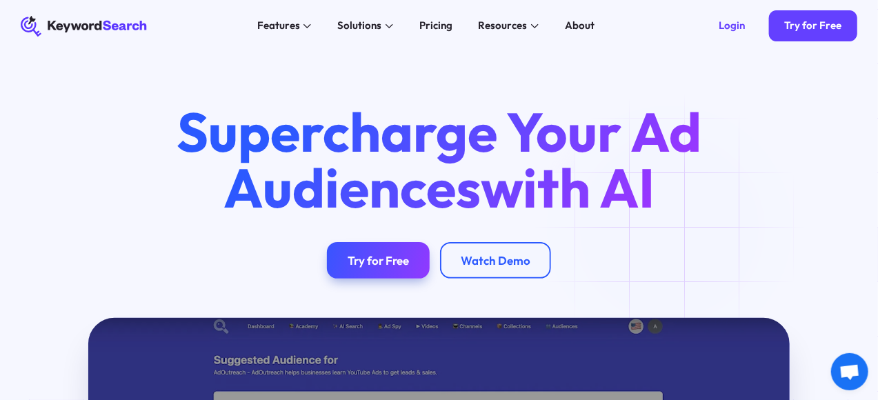
click at [441, 29] on div "Pricing" at bounding box center [435, 26] width 33 height 16
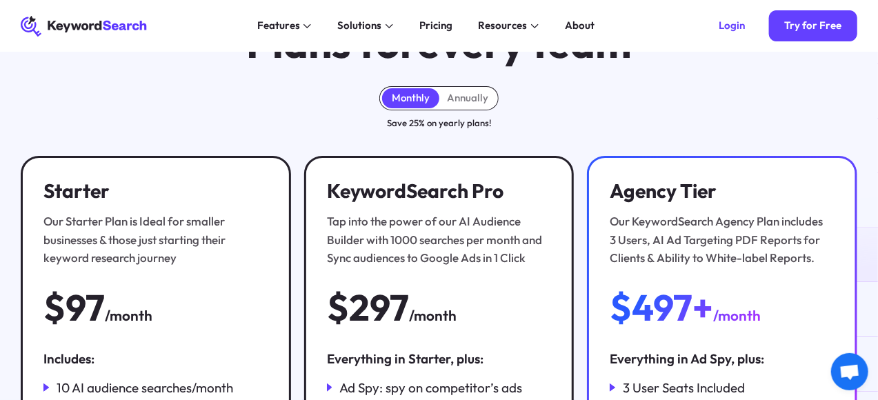
scroll to position [75, 0]
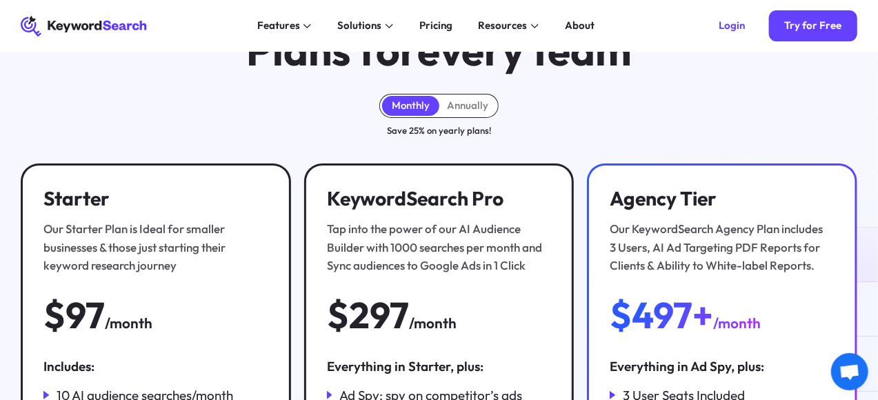
click at [877, 57] on html "KeywordSearch Features AI Audience Builder Supercharge your Google and YouTube …" at bounding box center [439, 125] width 878 height 400
click at [455, 112] on div "Annually" at bounding box center [467, 105] width 41 height 13
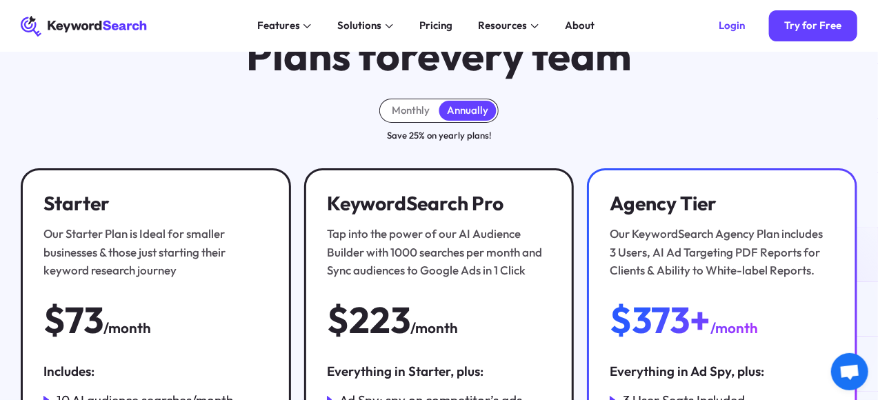
scroll to position [19, 0]
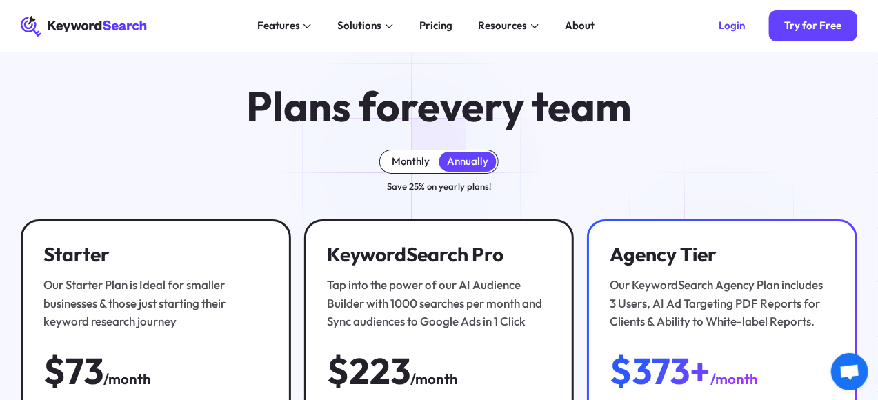
click at [416, 163] on div "Monthly" at bounding box center [411, 161] width 38 height 13
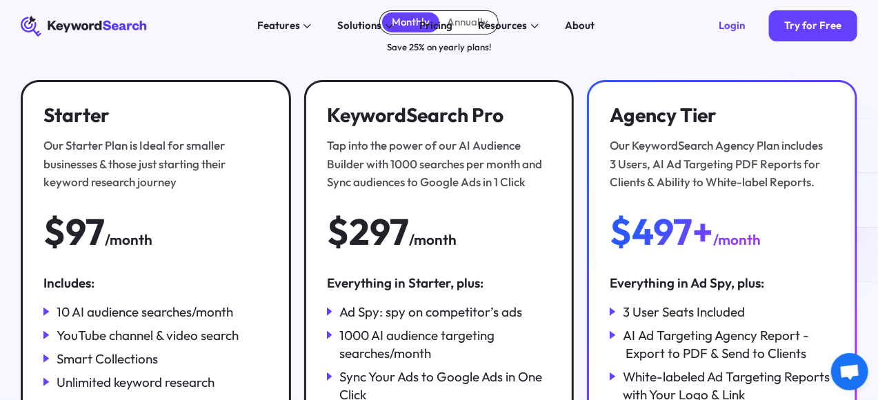
scroll to position [0, 0]
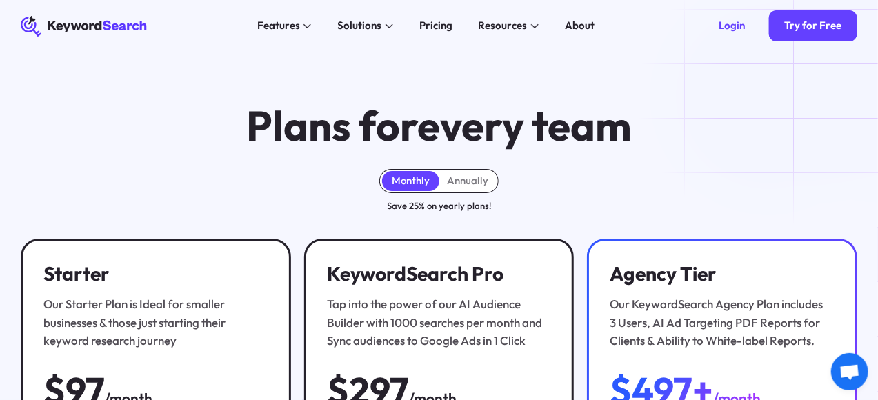
click at [780, 97] on div "Plans for every team Monthly Annually Save 25% on yearly plans! Starter Our Sta…" at bounding box center [439, 374] width 878 height 645
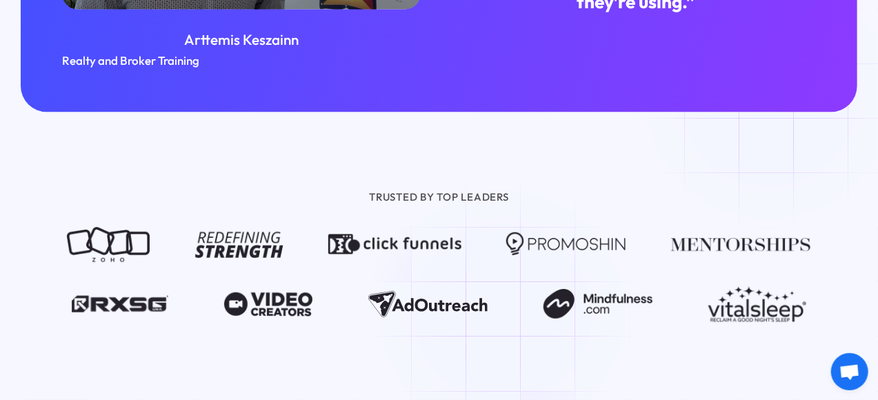
scroll to position [1697, 0]
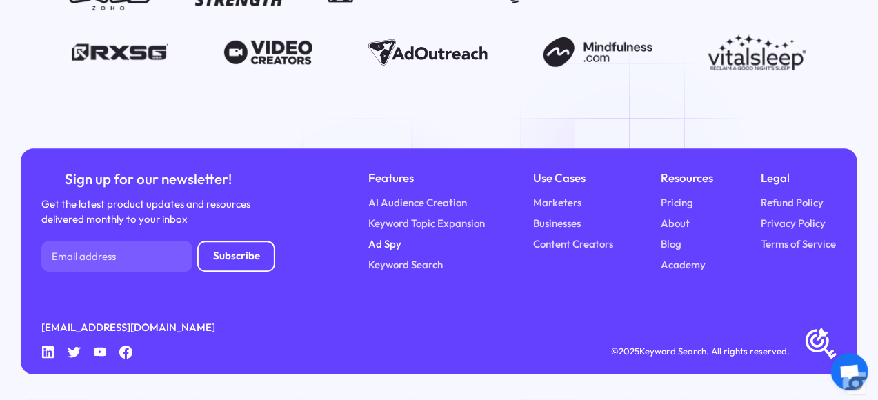
click at [374, 242] on link "Ad Spy" at bounding box center [385, 244] width 33 height 16
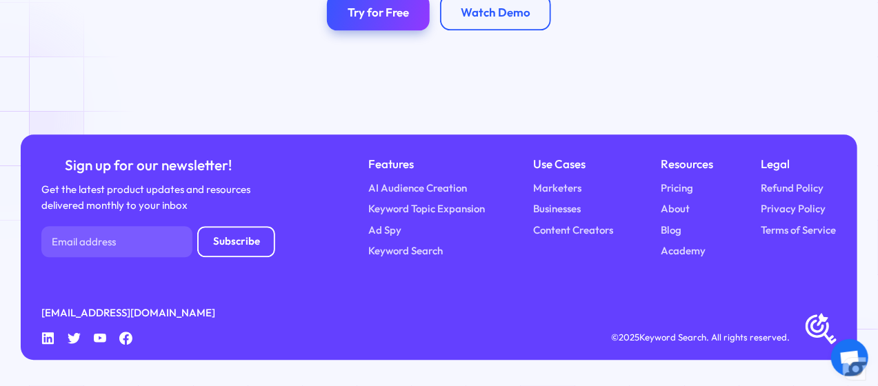
scroll to position [3805, 0]
click at [418, 250] on link "Keyword Search" at bounding box center [406, 251] width 74 height 16
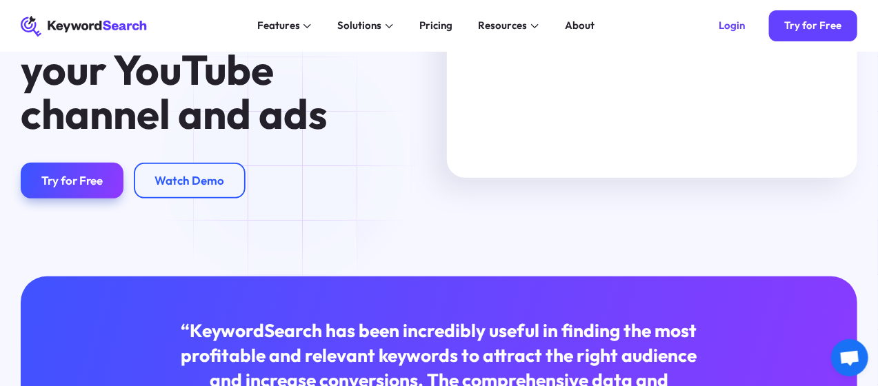
scroll to position [115, 0]
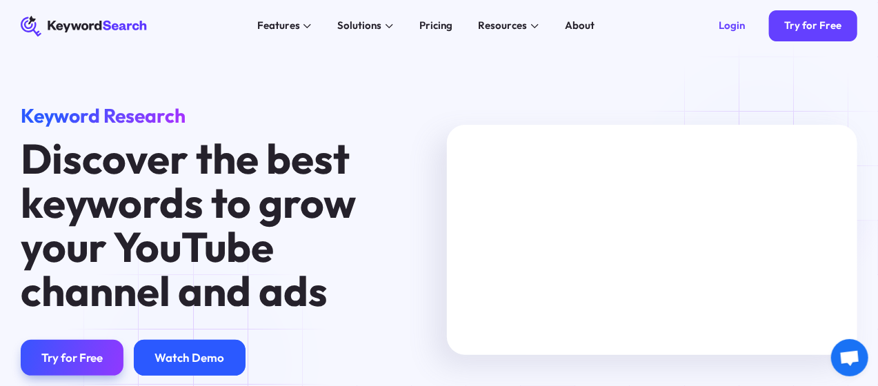
click at [200, 365] on div "Watch Demo" at bounding box center [190, 357] width 70 height 14
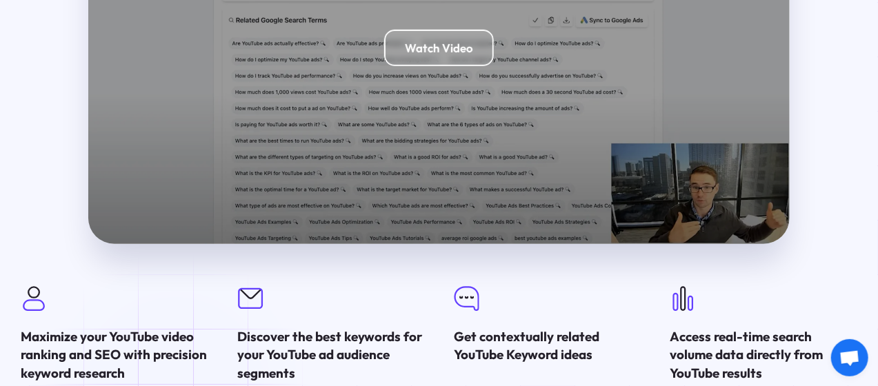
scroll to position [2543, 0]
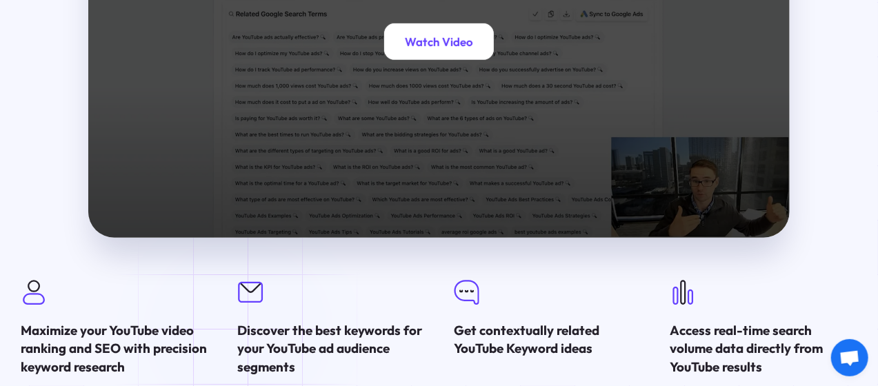
click at [465, 60] on div "Watch Video" at bounding box center [439, 41] width 110 height 37
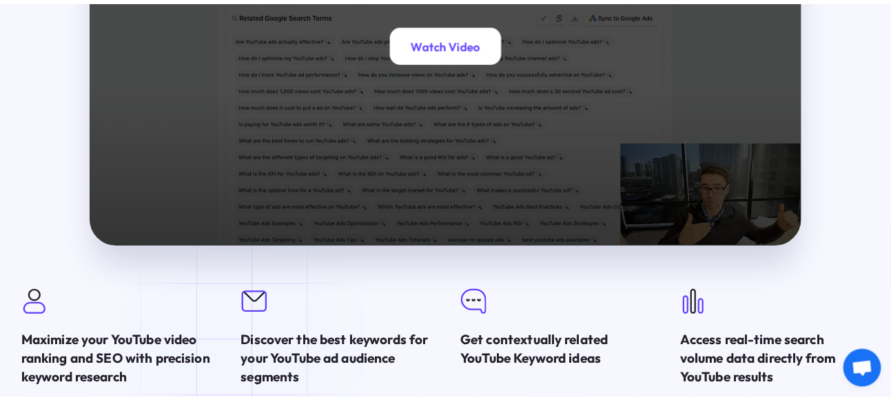
scroll to position [2554, 0]
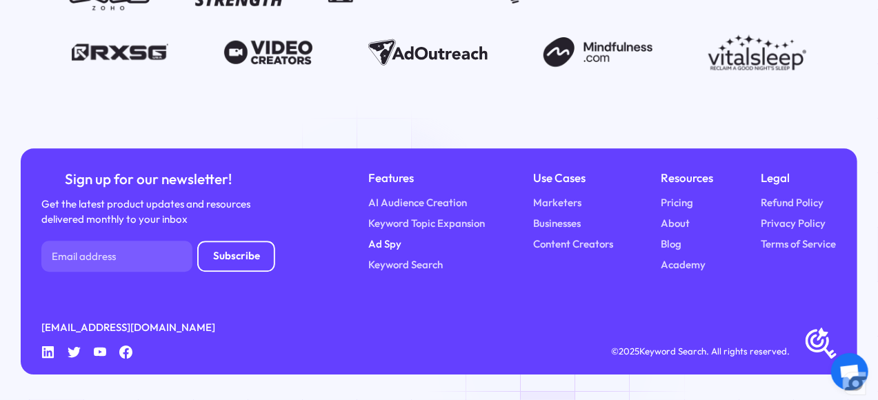
click at [378, 239] on link "Ad Spy" at bounding box center [385, 244] width 33 height 16
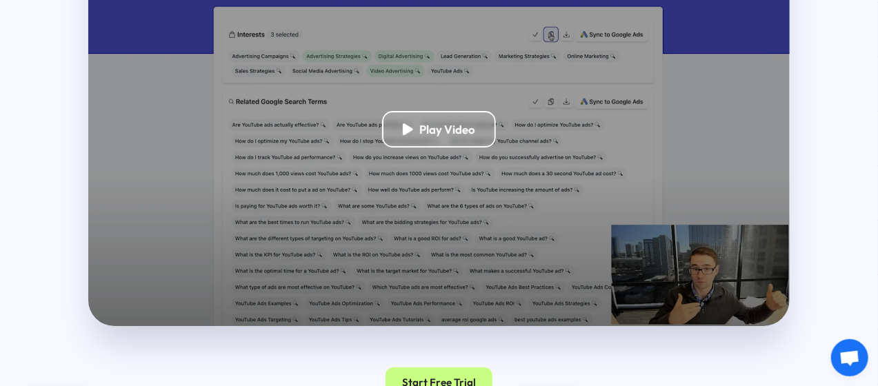
scroll to position [2133, 0]
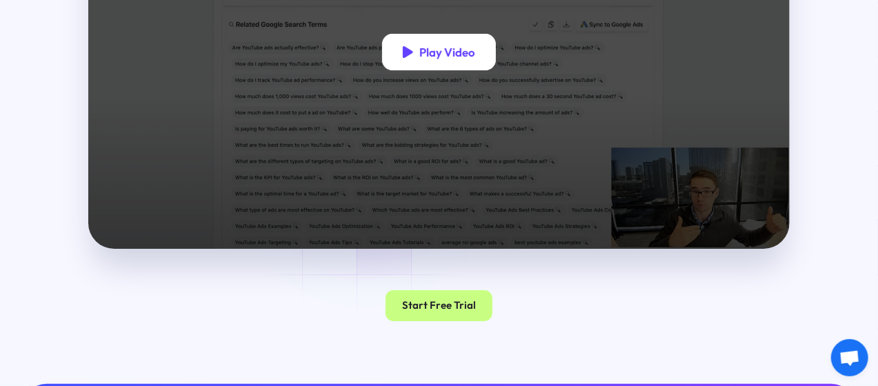
click at [487, 70] on div "Play Video" at bounding box center [439, 52] width 114 height 37
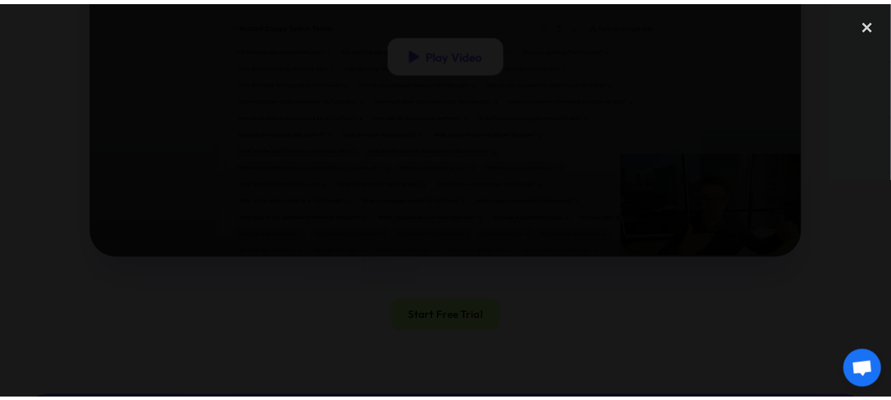
scroll to position [2145, 0]
